Goal: Find contact information: Find contact information

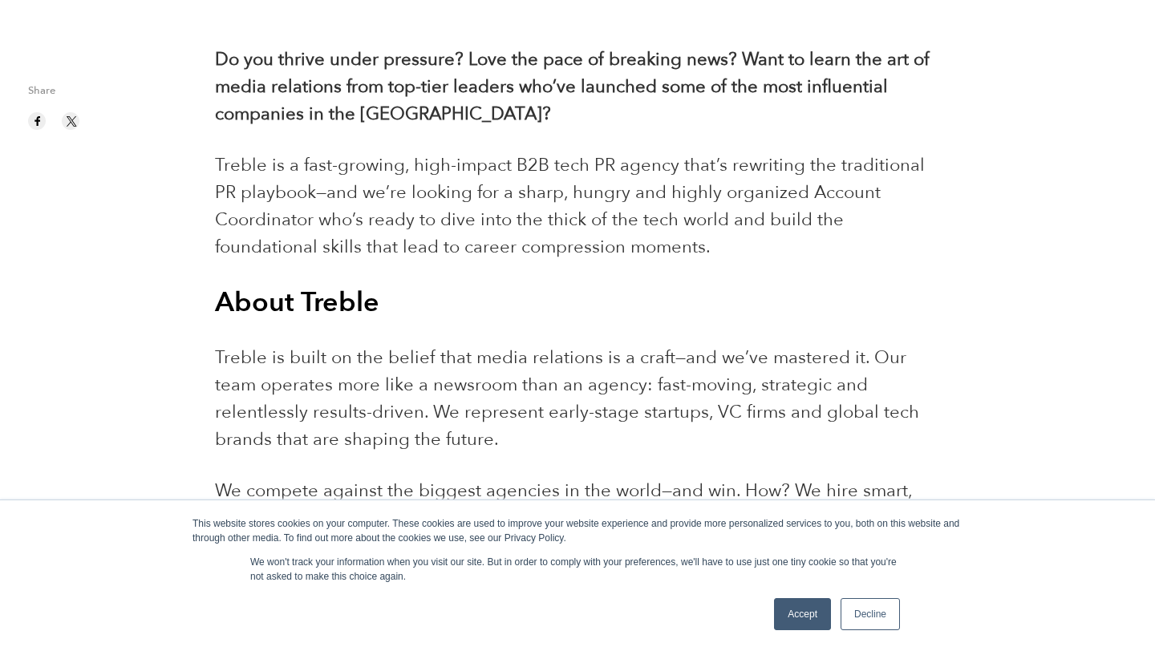
scroll to position [666, 0]
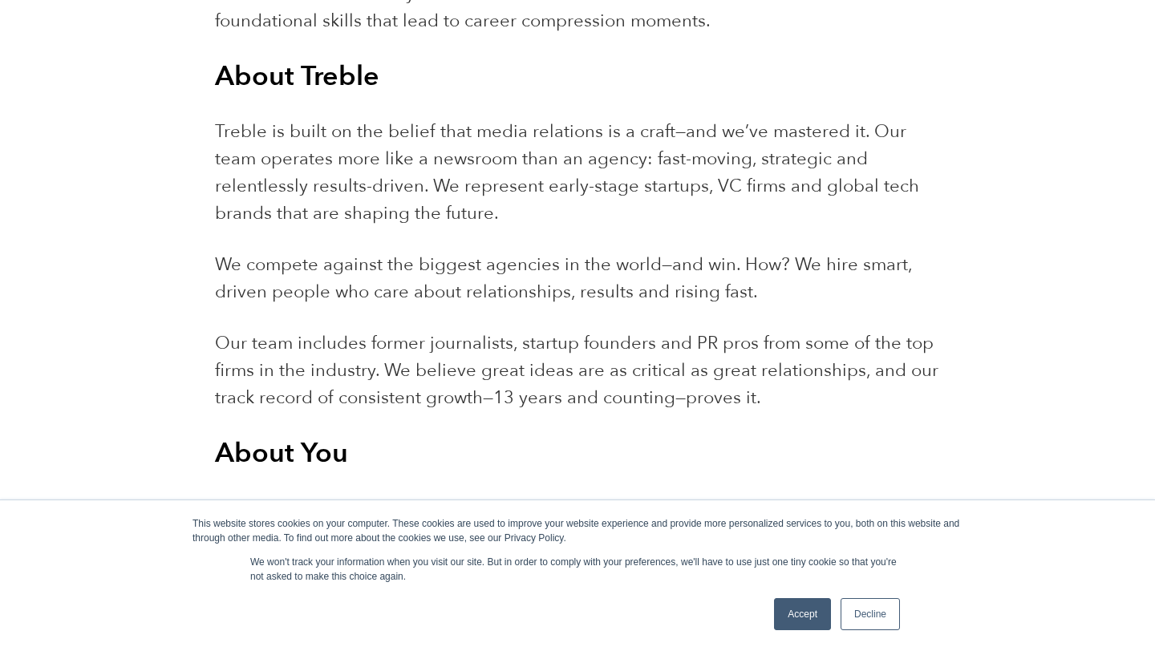
click at [803, 621] on link "Accept" at bounding box center [802, 614] width 57 height 32
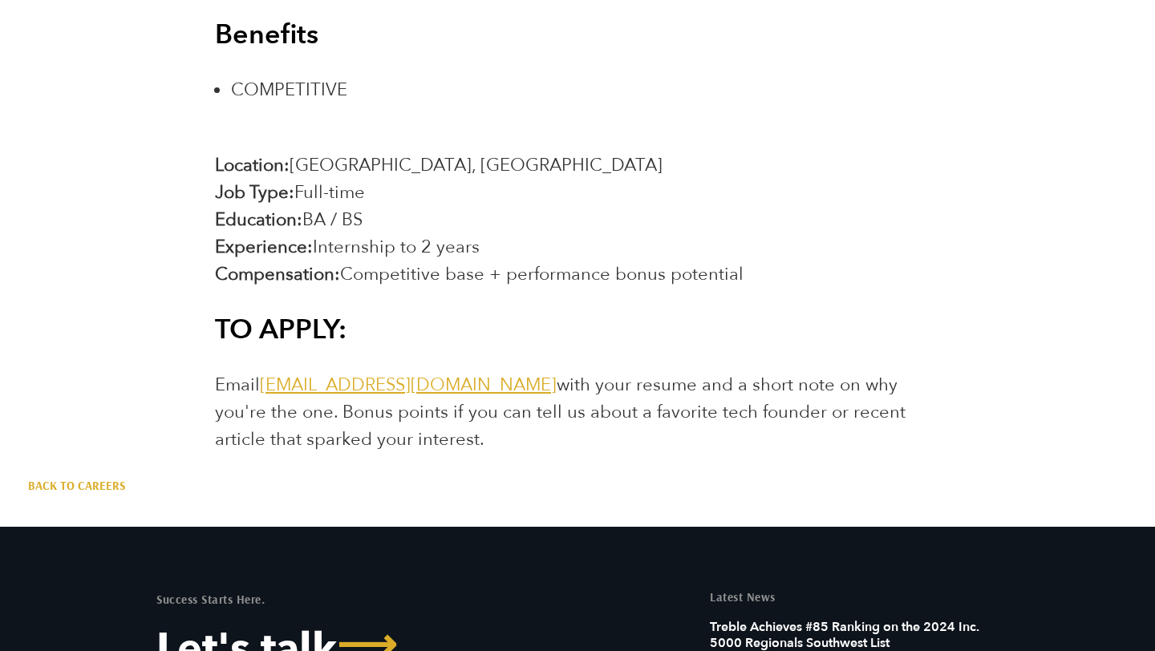
scroll to position [2839, 0]
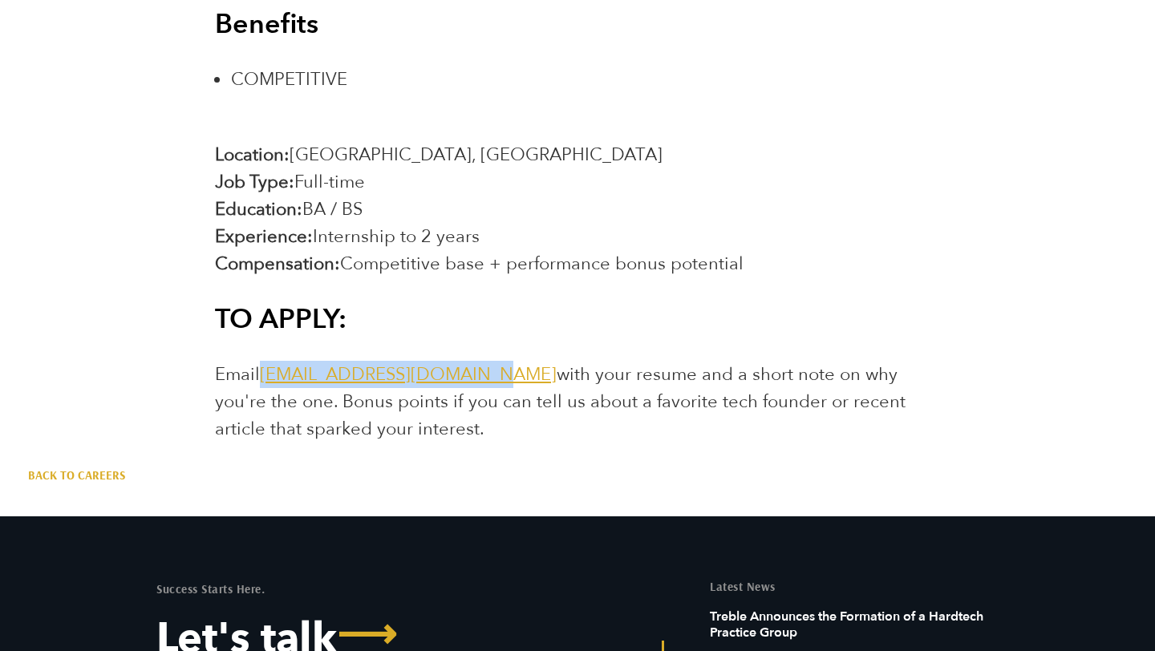
drag, startPoint x: 479, startPoint y: 375, endPoint x: 263, endPoint y: 373, distance: 215.7
click at [263, 374] on span "Email [EMAIL_ADDRESS][DOMAIN_NAME] with your resume and a short note on why you…" at bounding box center [560, 401] width 690 height 79
copy link "[EMAIL_ADDRESS][DOMAIN_NAME]"
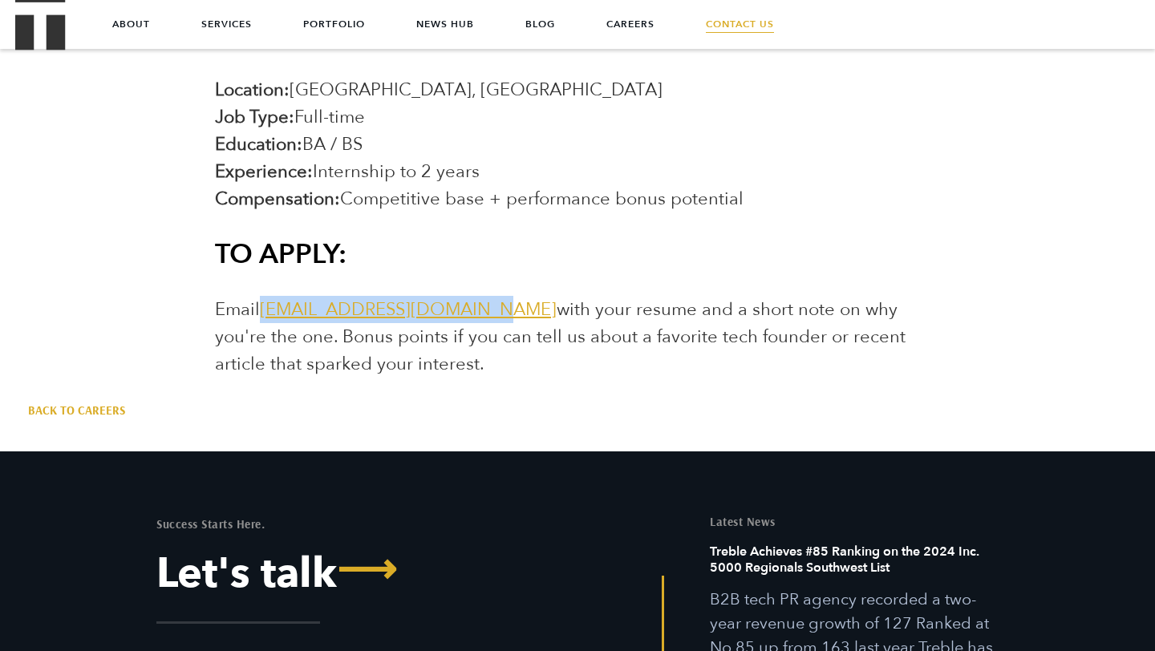
scroll to position [2892, 0]
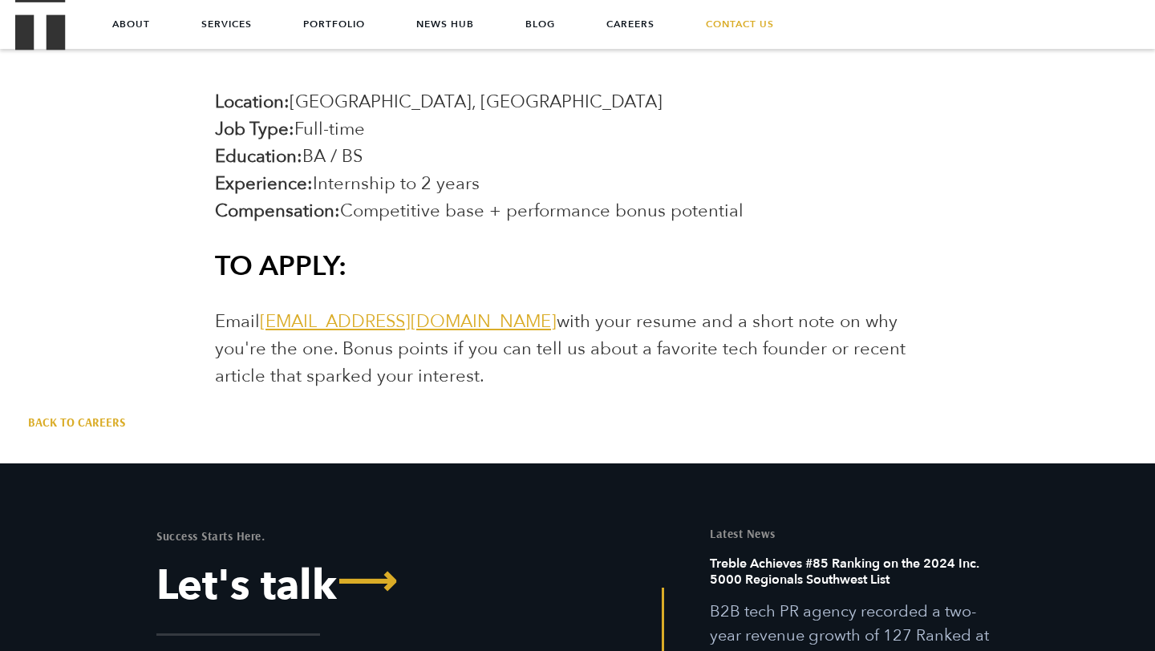
click at [467, 367] on p "Email [EMAIL_ADDRESS][DOMAIN_NAME] with your resume and a short note on why you…" at bounding box center [577, 349] width 724 height 82
drag, startPoint x: 402, startPoint y: 372, endPoint x: 211, endPoint y: 324, distance: 197.6
copy span "Email [EMAIL_ADDRESS][DOMAIN_NAME] with your resume and a short note on why you…"
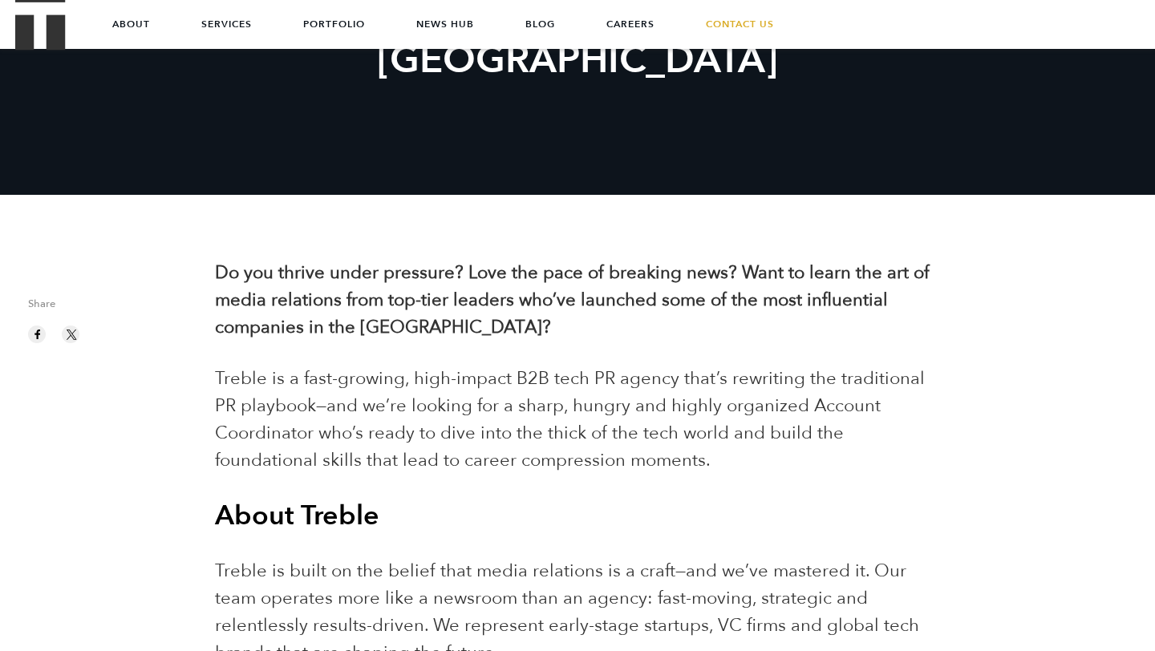
scroll to position [0, 0]
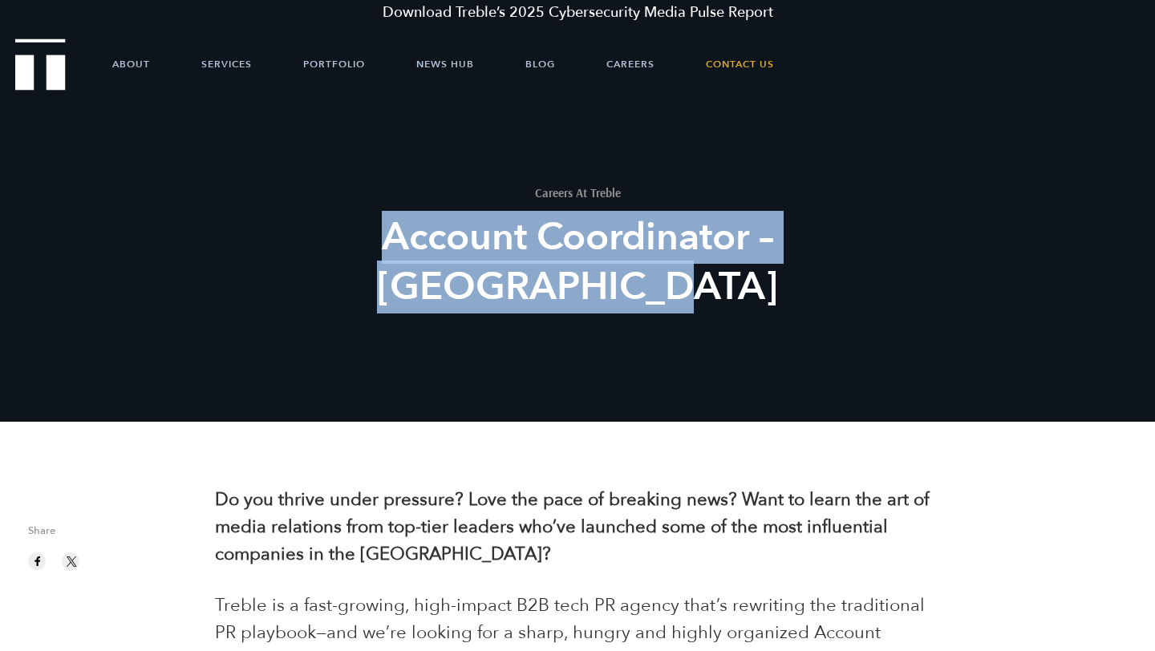
drag, startPoint x: 710, startPoint y: 277, endPoint x: 347, endPoint y: 237, distance: 365.5
click at [347, 238] on h2 "Account Coordinator – [GEOGRAPHIC_DATA]" at bounding box center [577, 261] width 592 height 99
copy h2 "Account Coordinator – [GEOGRAPHIC_DATA]"
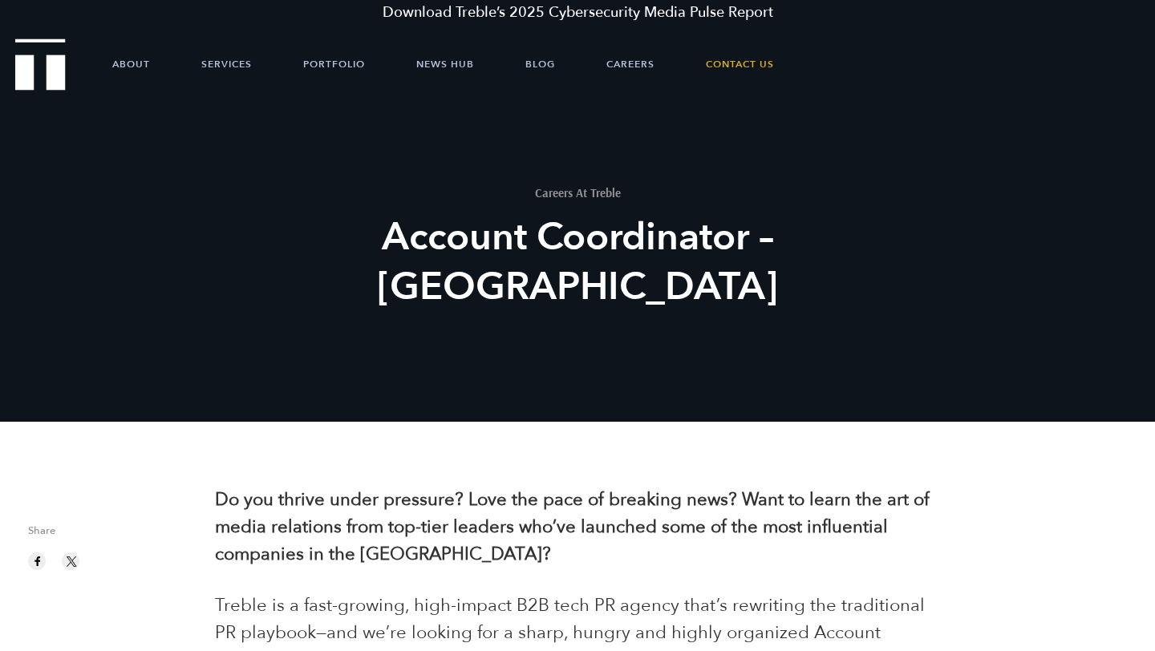
click at [710, 220] on h2 "Account Coordinator – [GEOGRAPHIC_DATA]" at bounding box center [577, 261] width 592 height 99
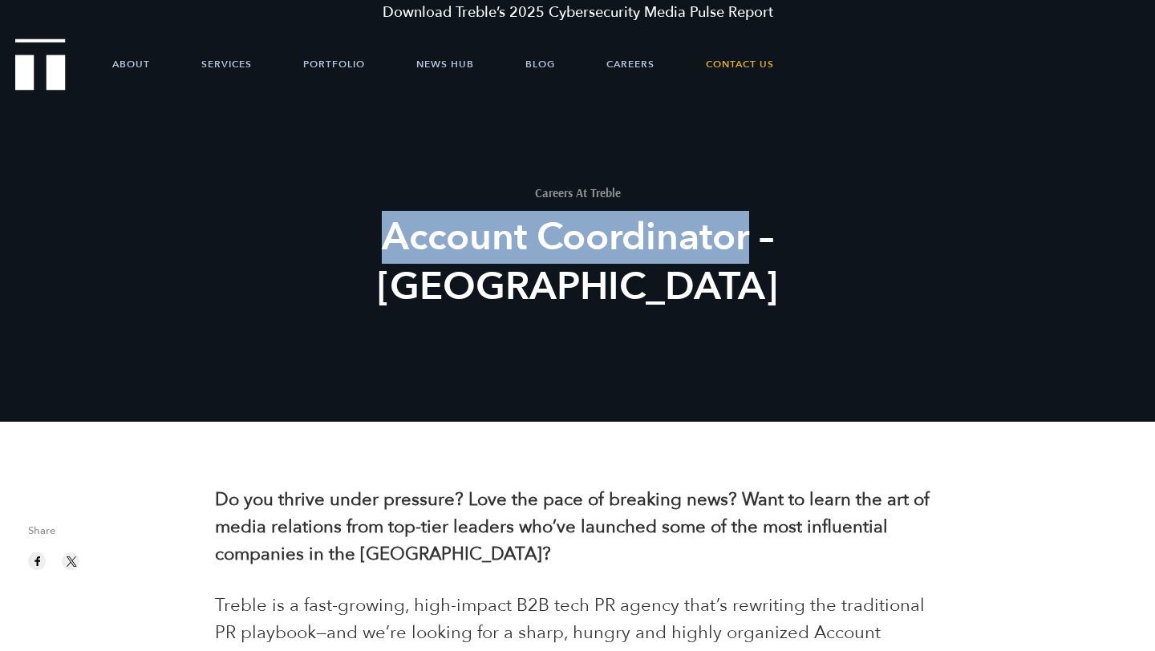
drag, startPoint x: 714, startPoint y: 239, endPoint x: 344, endPoint y: 237, distance: 370.4
click at [344, 237] on h2 "Account Coordinator – [GEOGRAPHIC_DATA]" at bounding box center [577, 261] width 592 height 99
copy h2 "Account Coordinator"
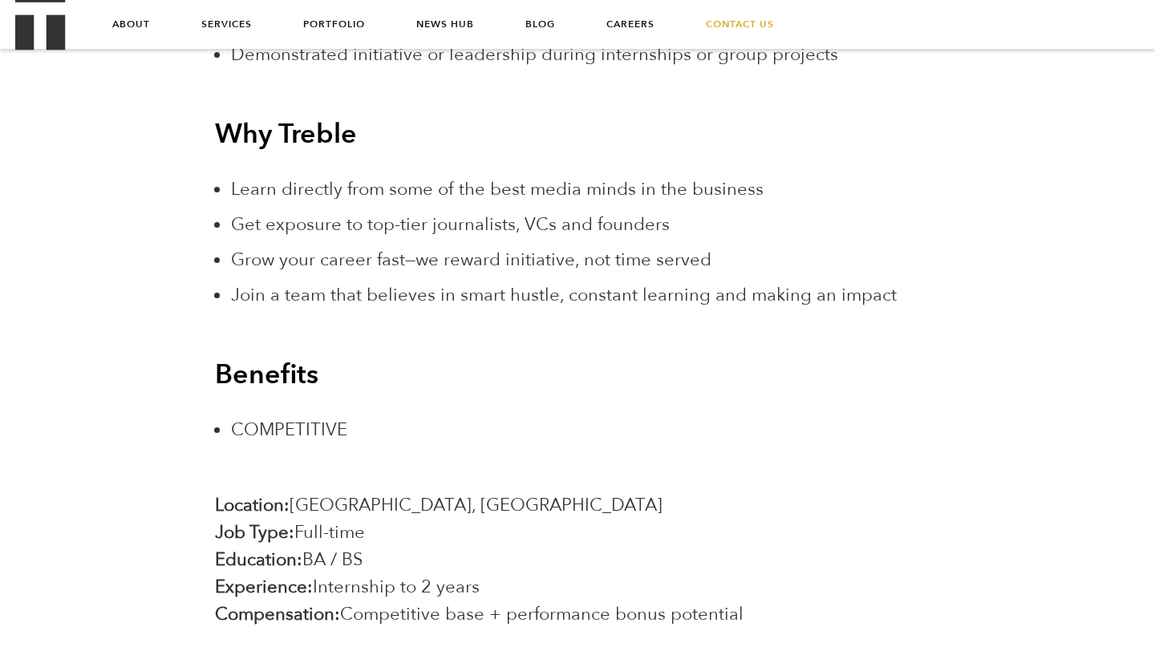
scroll to position [1601, 0]
